Goal: Transaction & Acquisition: Download file/media

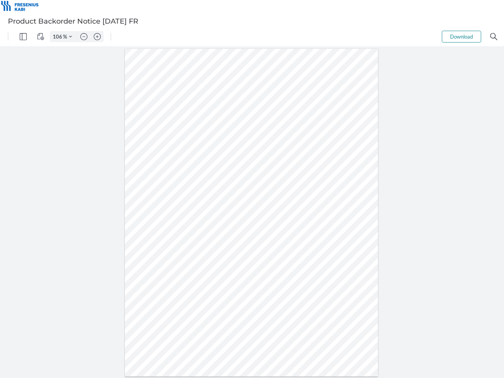
click at [23, 37] on img "Panel" at bounding box center [23, 36] width 7 height 7
click at [41, 37] on img "View Controls" at bounding box center [40, 36] width 7 height 7
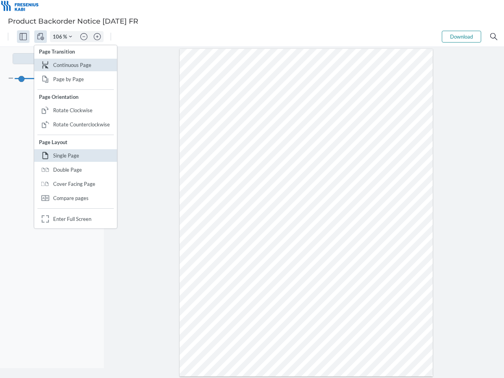
click at [59, 37] on input "106" at bounding box center [56, 36] width 13 height 7
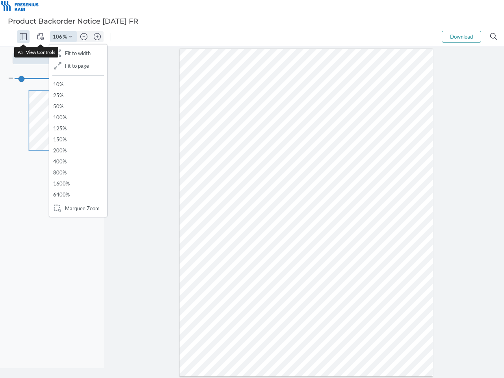
click at [71, 37] on img "Zoom Controls" at bounding box center [70, 36] width 3 height 3
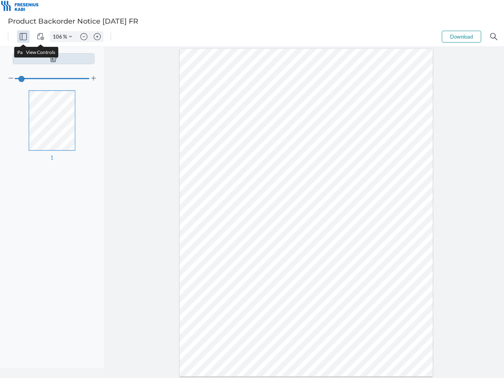
click at [84, 37] on img "Zoom out" at bounding box center [83, 36] width 7 height 7
click at [97, 37] on img "Zoom in" at bounding box center [97, 36] width 7 height 7
type input "106"
click at [462, 37] on button "Download" at bounding box center [461, 37] width 39 height 12
click at [494, 37] on img "Search" at bounding box center [493, 36] width 7 height 7
